Goal: Transaction & Acquisition: Book appointment/travel/reservation

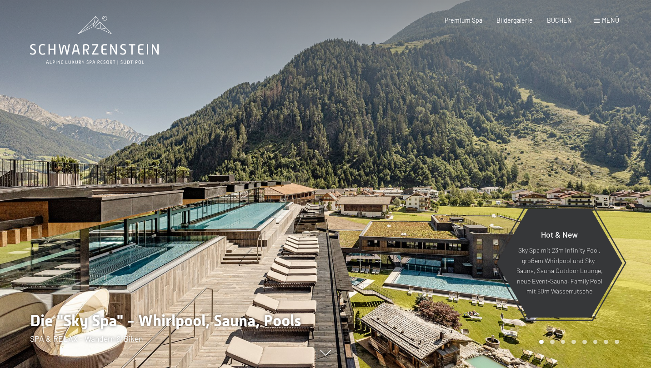
click at [562, 25] on div "Buchen Anfragen Premium Spa Bildergalerie BUCHEN Menü DE IT EN Gutschein Bilder…" at bounding box center [518, 20] width 202 height 9
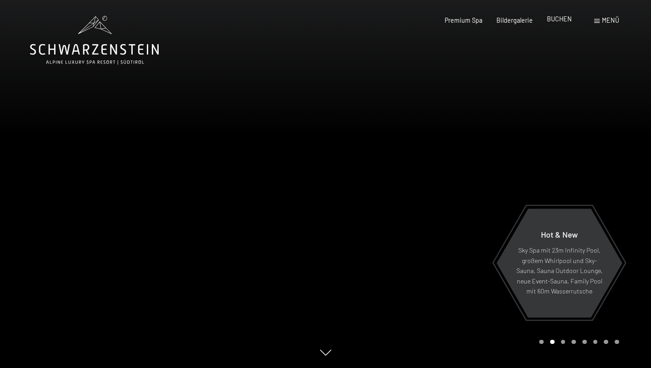
click at [564, 20] on span "BUCHEN" at bounding box center [559, 19] width 25 height 8
click at [566, 18] on span "BUCHEN" at bounding box center [559, 19] width 25 height 8
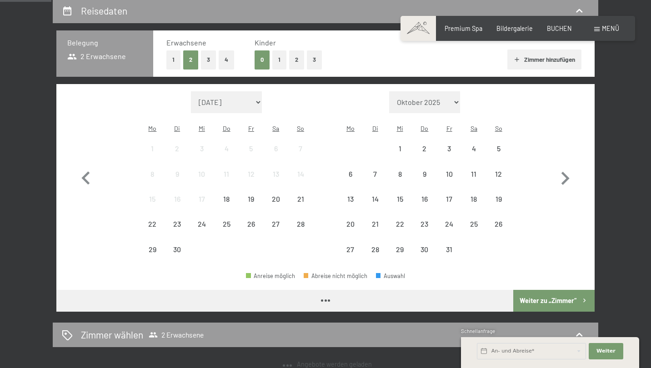
scroll to position [218, 0]
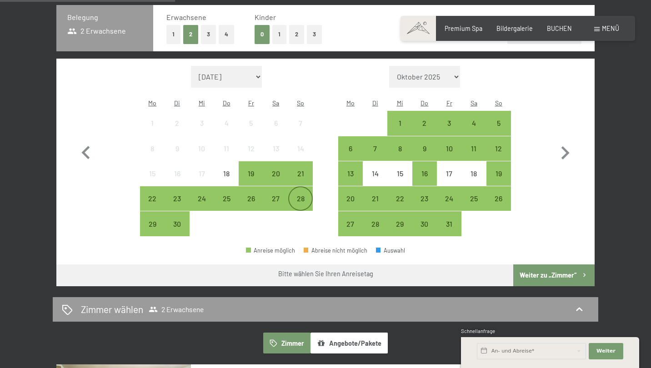
click at [308, 195] on div "28" at bounding box center [300, 206] width 23 height 23
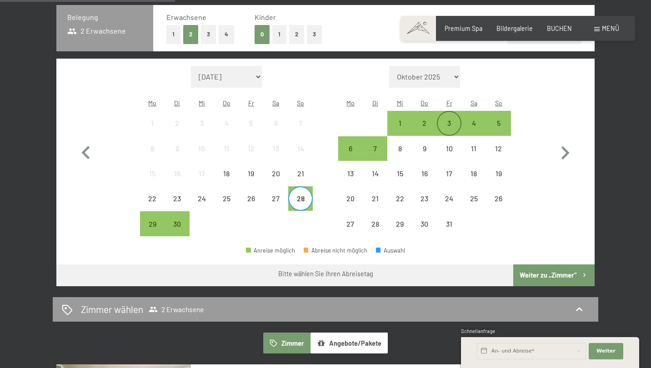
click at [450, 120] on div "3" at bounding box center [449, 131] width 23 height 23
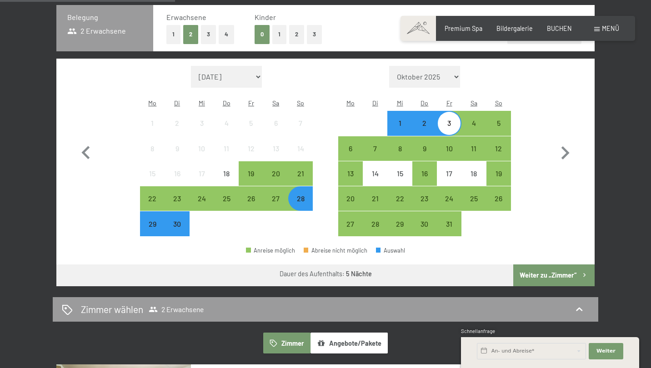
click at [553, 265] on button "Weiter zu „Zimmer“" at bounding box center [553, 276] width 81 height 22
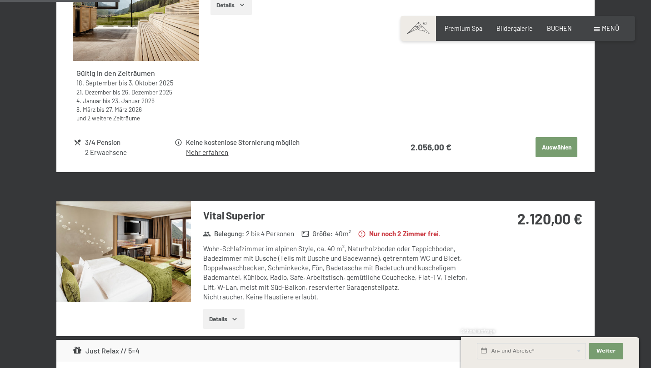
scroll to position [487, 0]
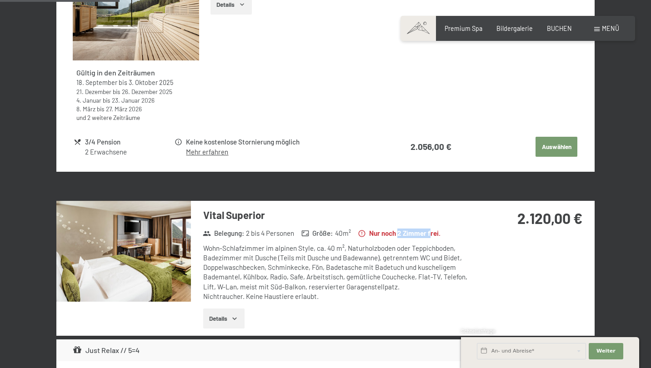
drag, startPoint x: 402, startPoint y: 230, endPoint x: 433, endPoint y: 231, distance: 31.0
click at [434, 231] on strong "Nur noch 2 Zimmer frei." at bounding box center [399, 234] width 83 height 10
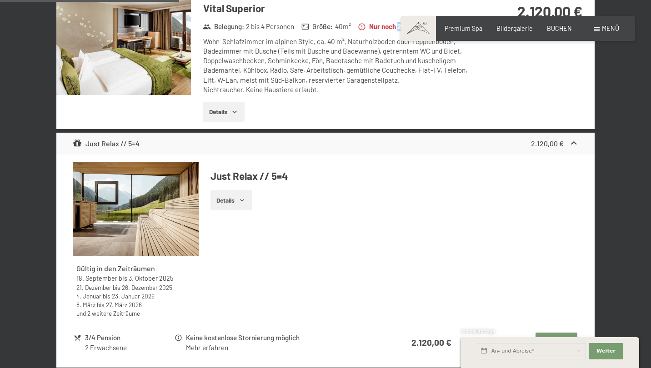
scroll to position [520, 0]
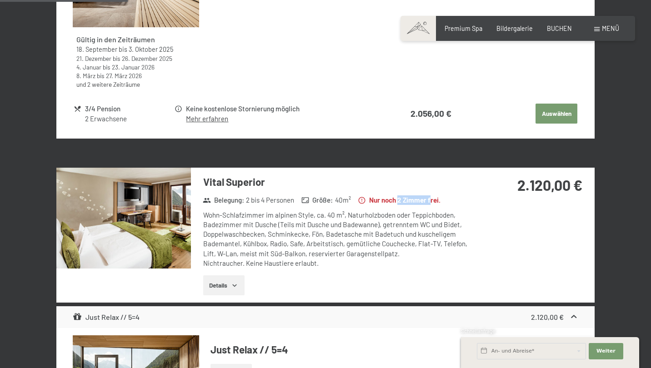
click at [159, 224] on img at bounding box center [123, 218] width 135 height 101
click at [0, 0] on button "button" at bounding box center [0, 0] width 0 height 0
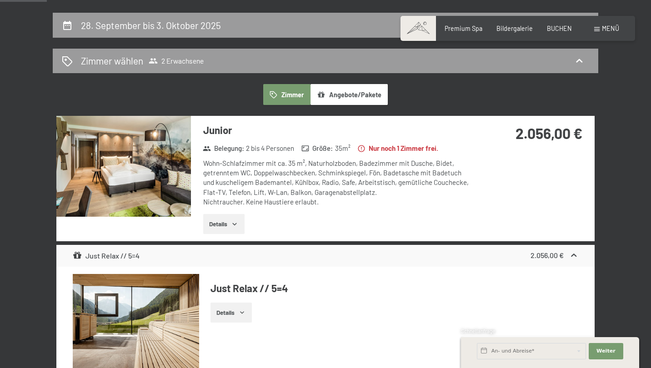
scroll to position [137, 0]
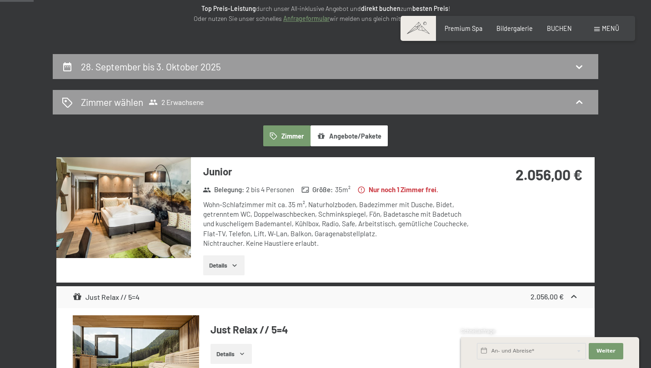
click at [128, 218] on img at bounding box center [123, 207] width 135 height 101
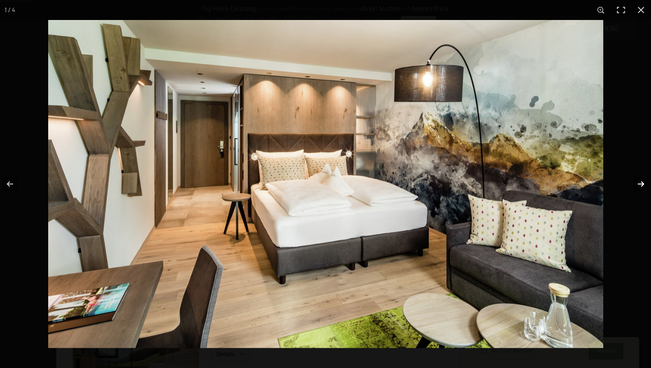
click at [643, 183] on button "button" at bounding box center [635, 183] width 32 height 45
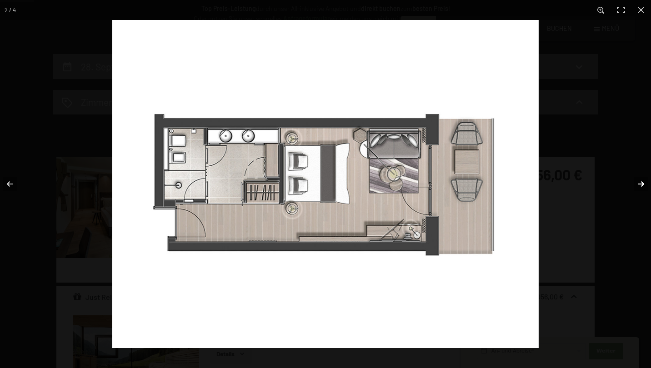
click at [643, 182] on button "button" at bounding box center [635, 183] width 32 height 45
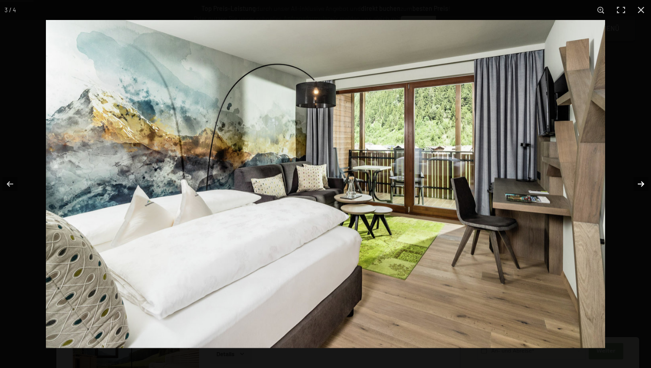
click at [642, 182] on button "button" at bounding box center [635, 183] width 32 height 45
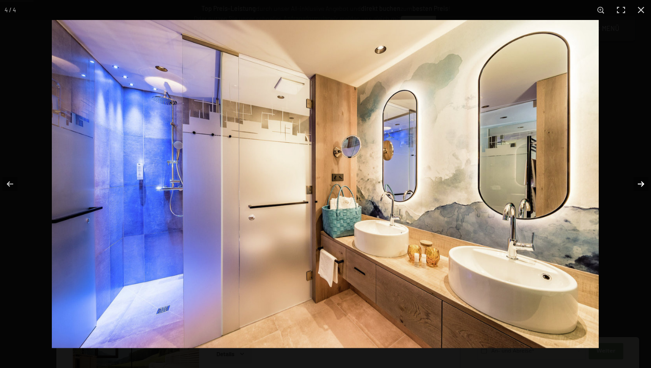
click at [642, 183] on button "button" at bounding box center [635, 183] width 32 height 45
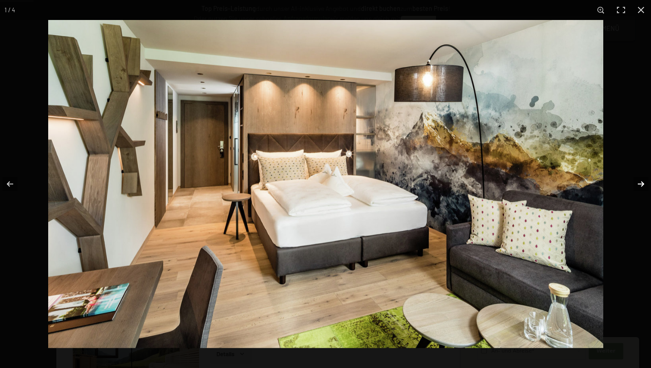
click at [642, 183] on button "button" at bounding box center [635, 183] width 32 height 45
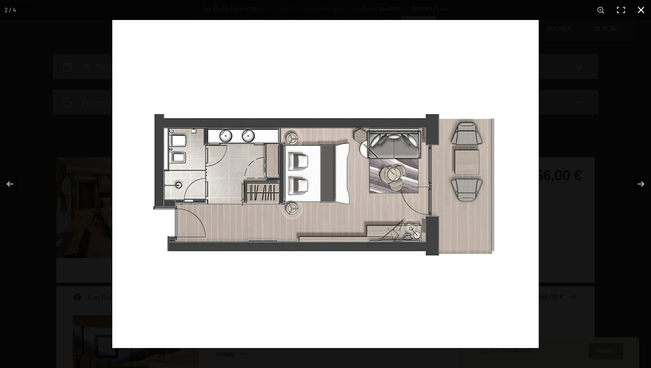
click at [641, 15] on button "button" at bounding box center [641, 10] width 20 height 20
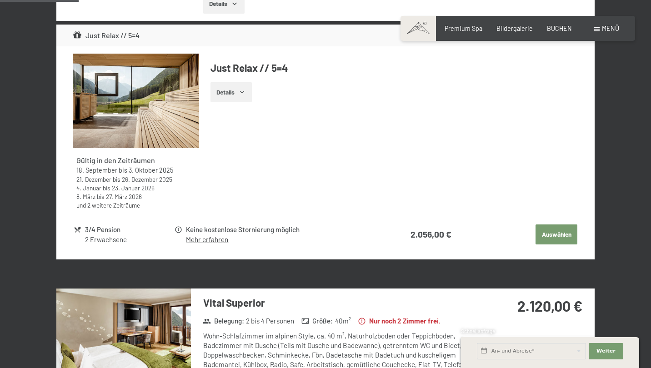
scroll to position [429, 0]
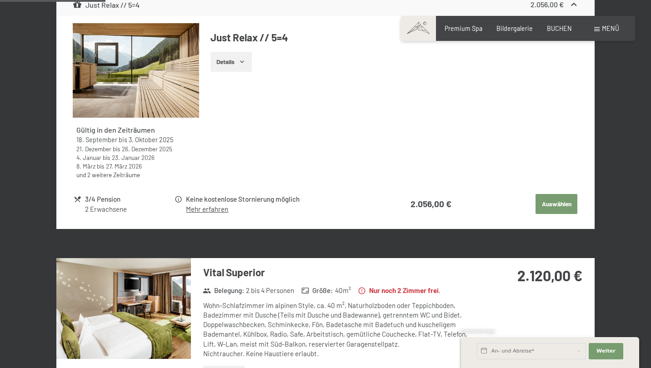
click at [381, 286] on strong "Nur noch 2 Zimmer frei." at bounding box center [399, 291] width 83 height 10
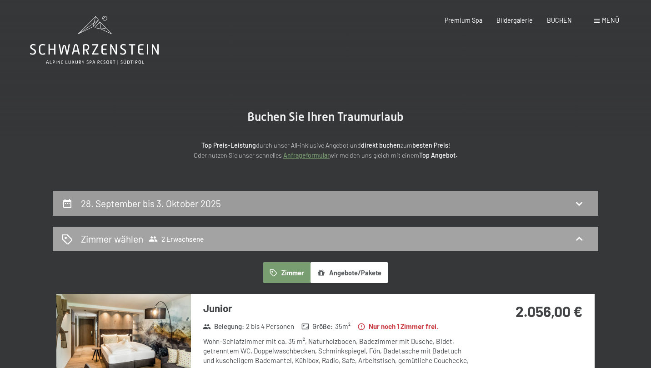
scroll to position [0, 0]
click at [203, 202] on h2 "28. September bis 3. Oktober 2025" at bounding box center [151, 203] width 140 height 11
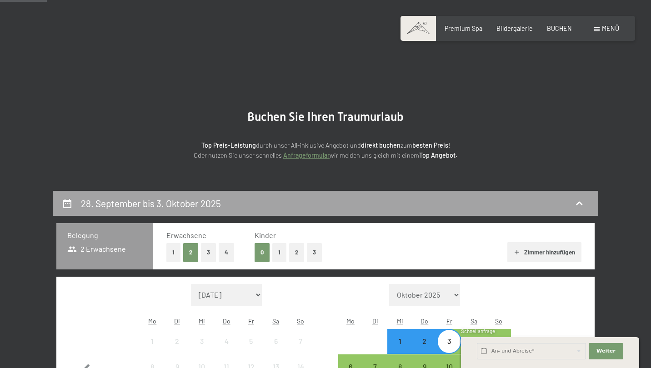
scroll to position [190, 0]
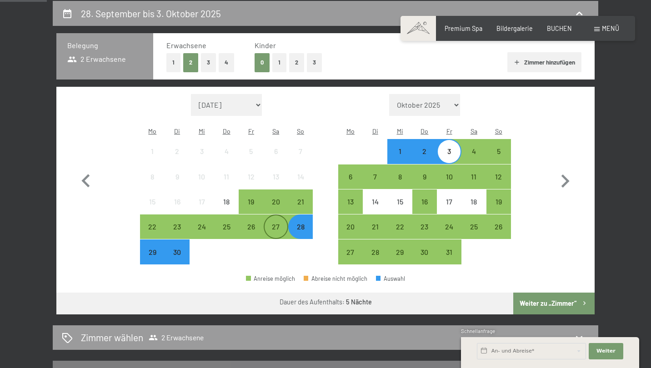
click at [276, 223] on div "27" at bounding box center [276, 234] width 23 height 23
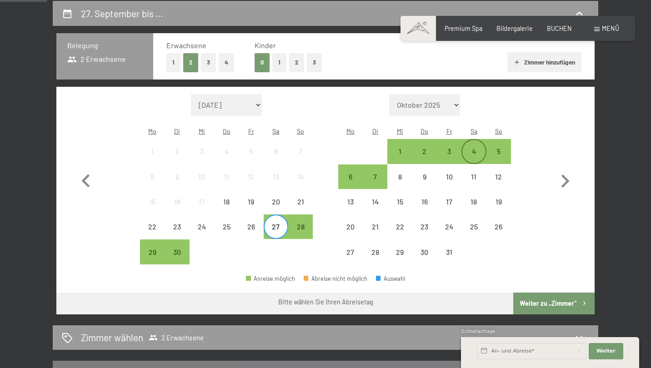
click at [473, 148] on div "4" at bounding box center [473, 159] width 23 height 23
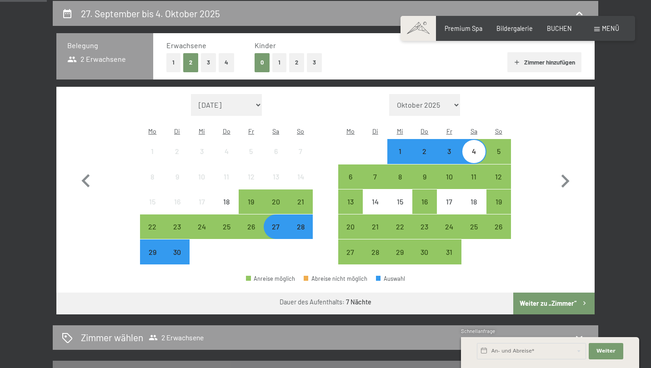
click at [558, 293] on button "Weiter zu „Zimmer“" at bounding box center [553, 304] width 81 height 22
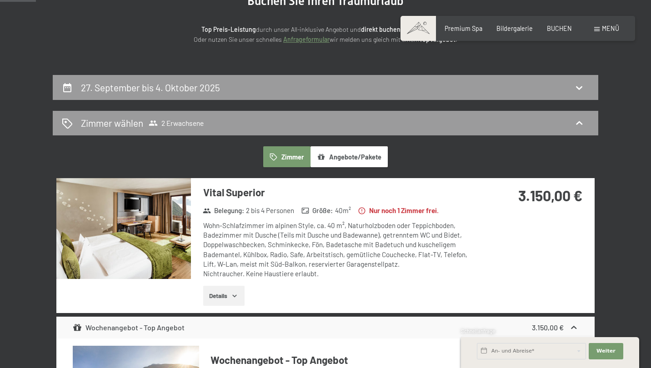
scroll to position [110, 0]
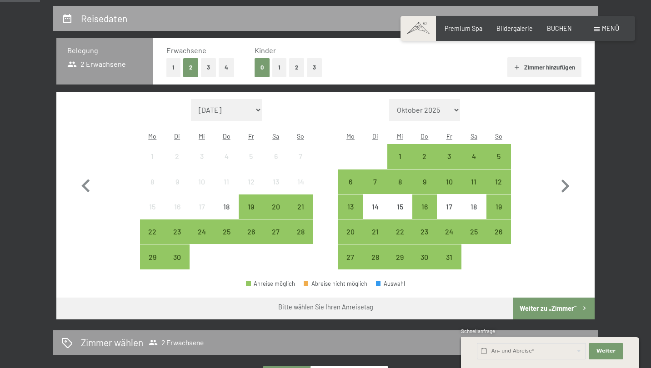
scroll to position [223, 0]
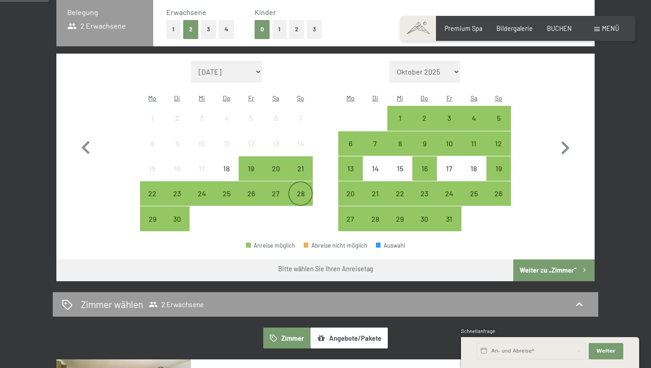
click at [299, 190] on div "28" at bounding box center [300, 201] width 23 height 23
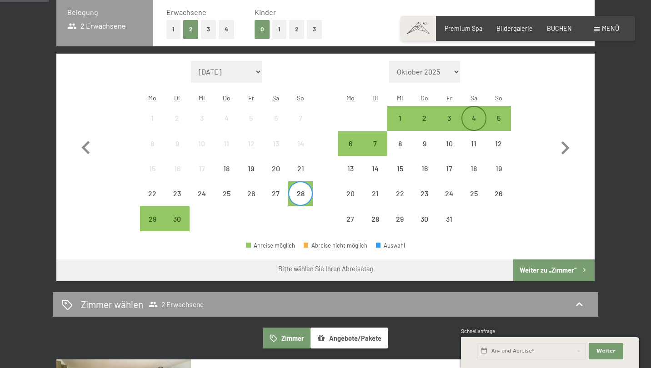
click at [479, 115] on div "4" at bounding box center [473, 126] width 23 height 23
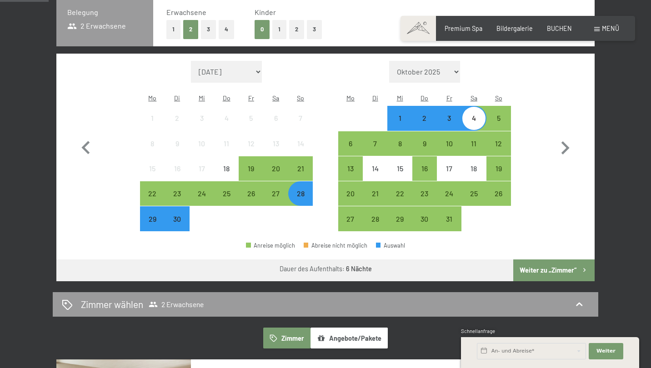
click at [528, 260] on button "Weiter zu „Zimmer“" at bounding box center [553, 271] width 81 height 22
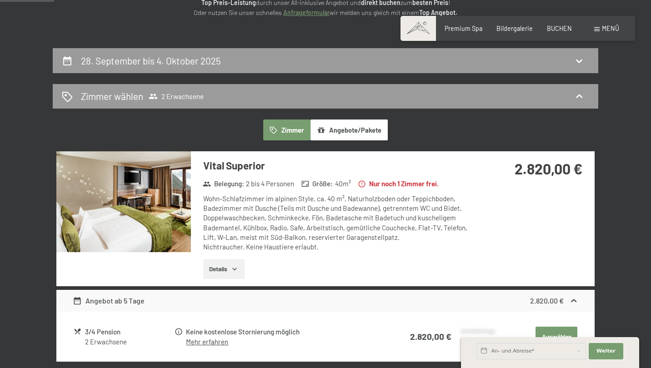
scroll to position [187, 0]
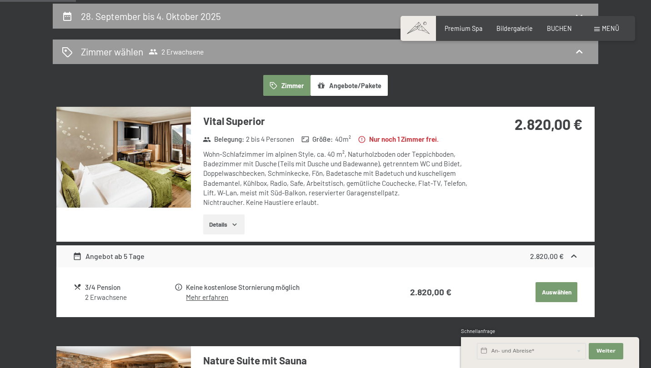
click at [293, 84] on button "Zimmer" at bounding box center [286, 85] width 47 height 21
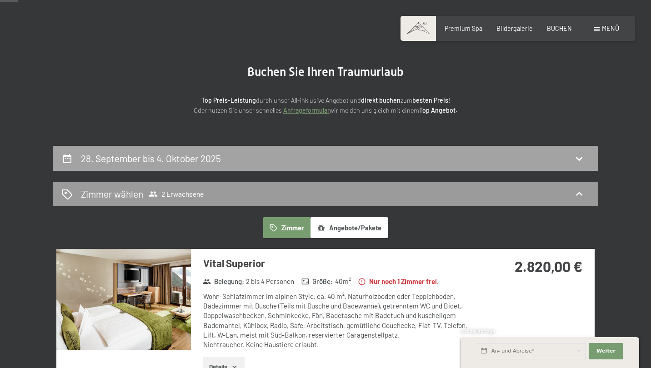
click at [284, 162] on div "28. September bis 4. Oktober 2025" at bounding box center [325, 158] width 527 height 13
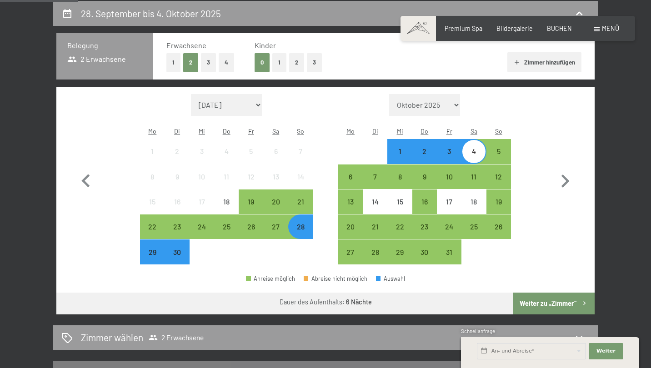
click at [301, 213] on span "Einwilligung Marketing*" at bounding box center [274, 210] width 75 height 9
click at [233, 213] on input "Einwilligung Marketing*" at bounding box center [228, 210] width 9 height 9
checkbox input "false"
click at [454, 148] on div "3" at bounding box center [449, 159] width 23 height 23
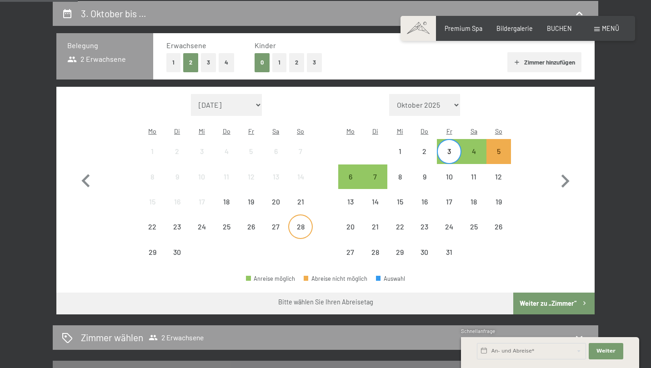
click at [294, 223] on div "28" at bounding box center [300, 234] width 23 height 23
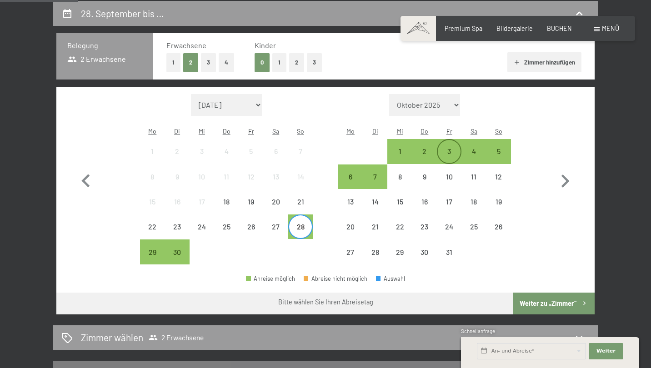
click at [451, 148] on div "3" at bounding box center [449, 159] width 23 height 23
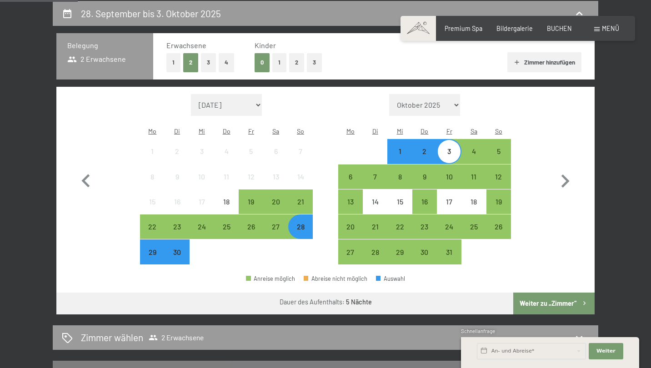
click at [545, 293] on button "Weiter zu „Zimmer“" at bounding box center [553, 304] width 81 height 22
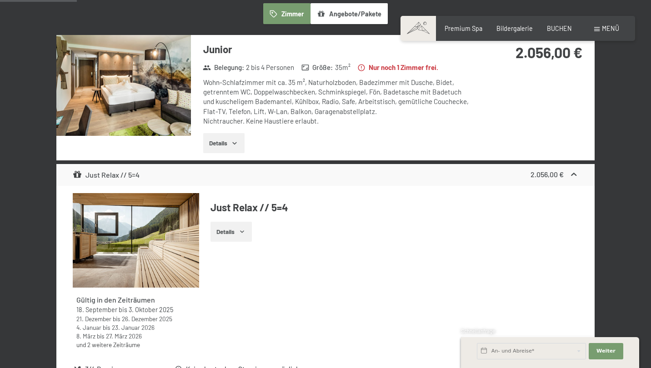
scroll to position [334, 0]
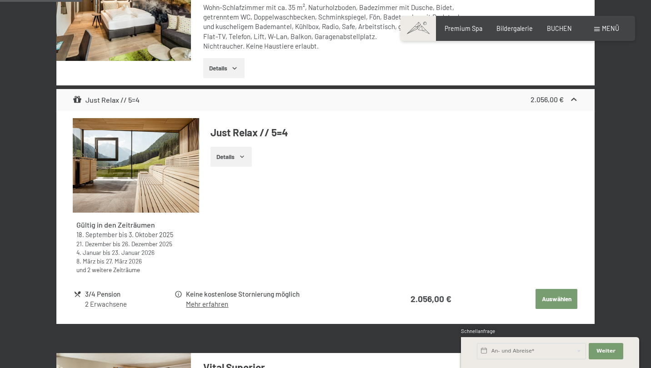
click at [552, 291] on button "Auswählen" at bounding box center [557, 299] width 42 height 20
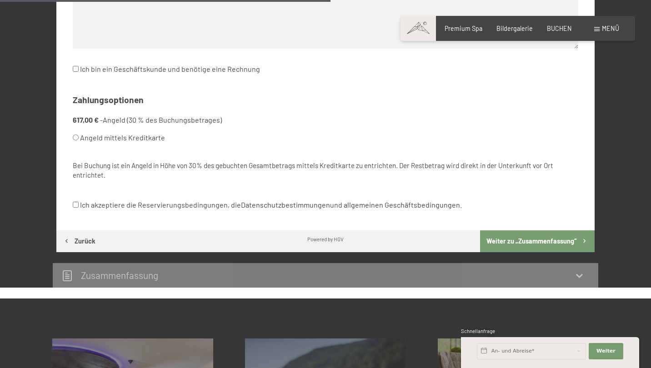
scroll to position [512, 0]
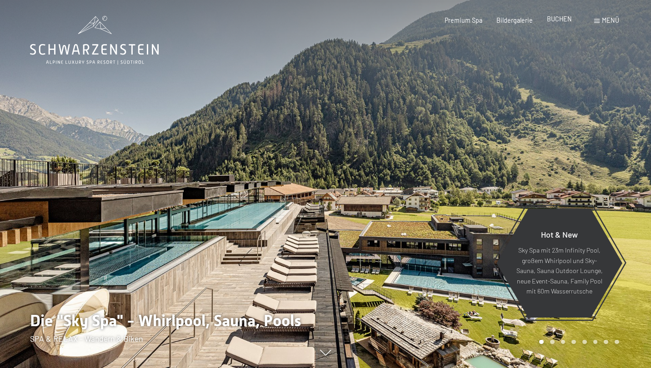
click at [562, 20] on span "BUCHEN" at bounding box center [559, 19] width 25 height 8
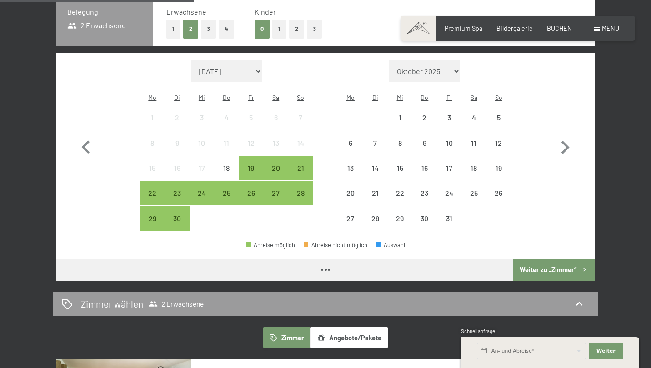
scroll to position [125, 0]
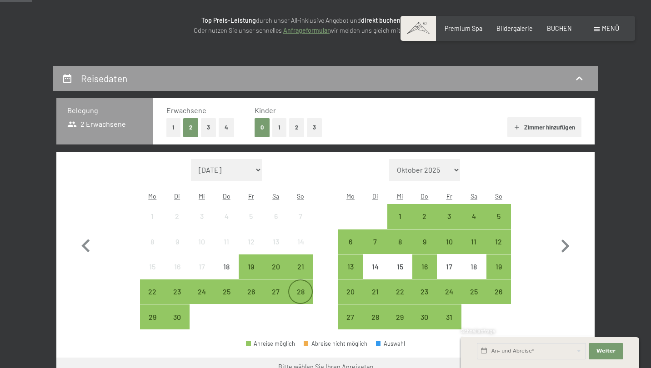
click at [302, 288] on div "28" at bounding box center [300, 299] width 23 height 23
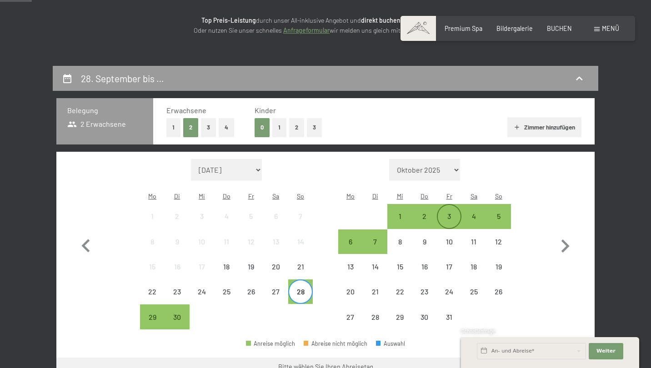
click at [457, 213] on div "3" at bounding box center [449, 224] width 23 height 23
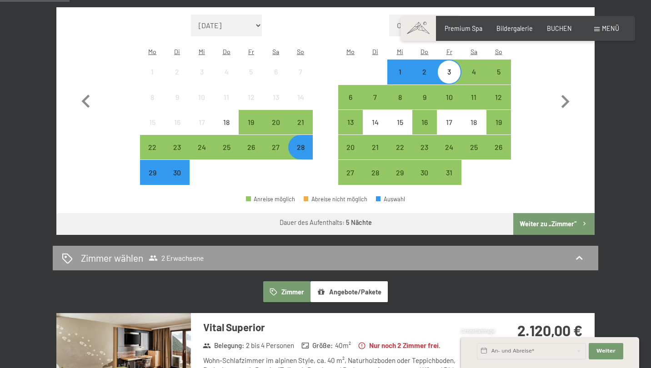
click at [545, 213] on button "Weiter zu „Zimmer“" at bounding box center [553, 224] width 81 height 22
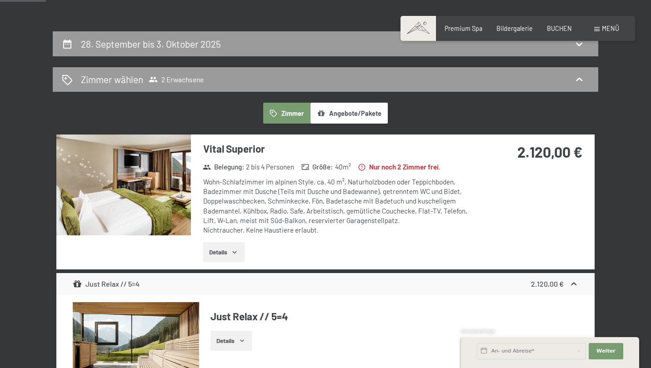
scroll to position [161, 0]
